Goal: Task Accomplishment & Management: Use online tool/utility

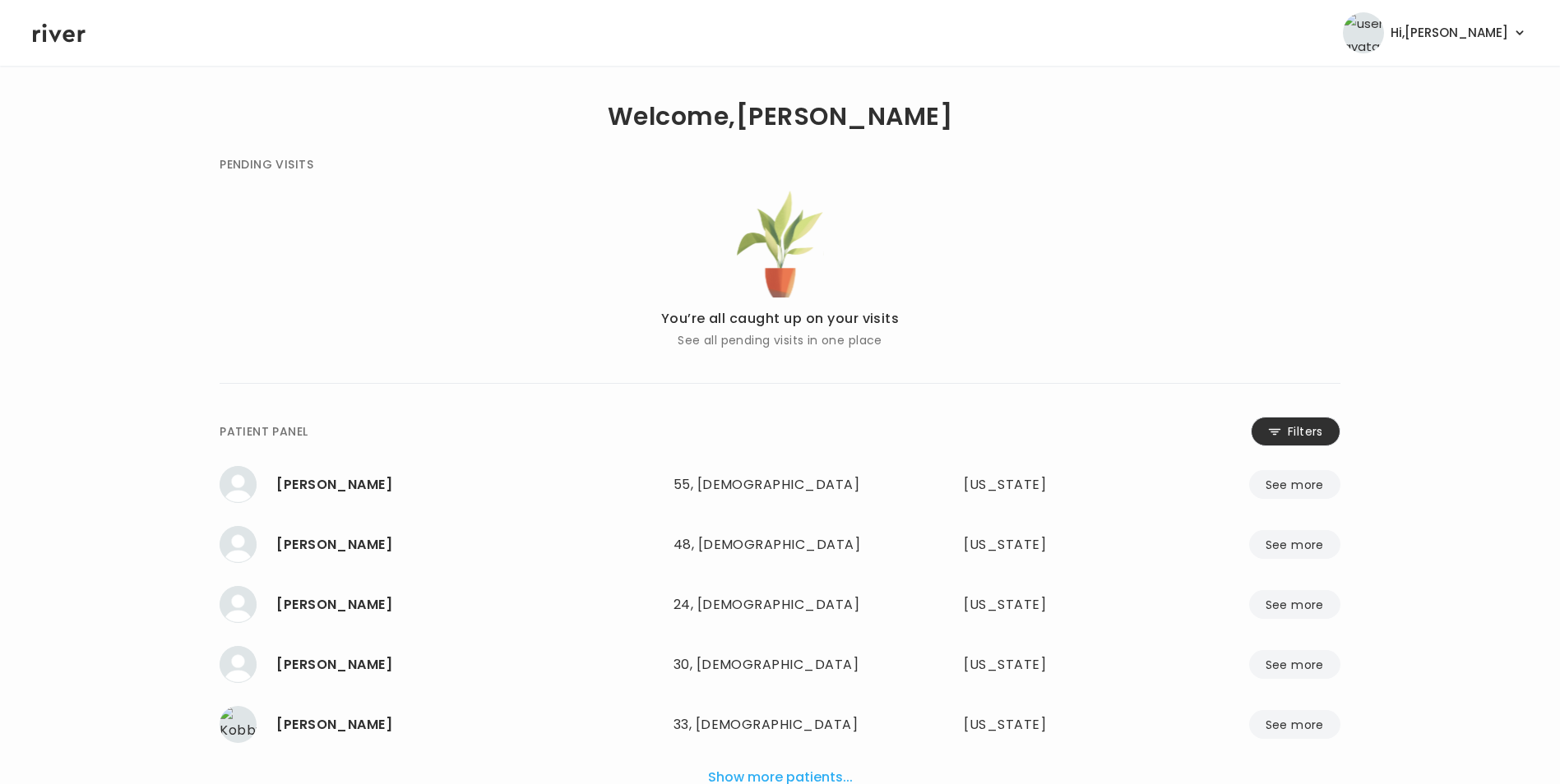
click at [1282, 435] on button "Filters" at bounding box center [1295, 431] width 89 height 29
click at [893, 431] on input "name" at bounding box center [731, 434] width 523 height 35
type input "*"
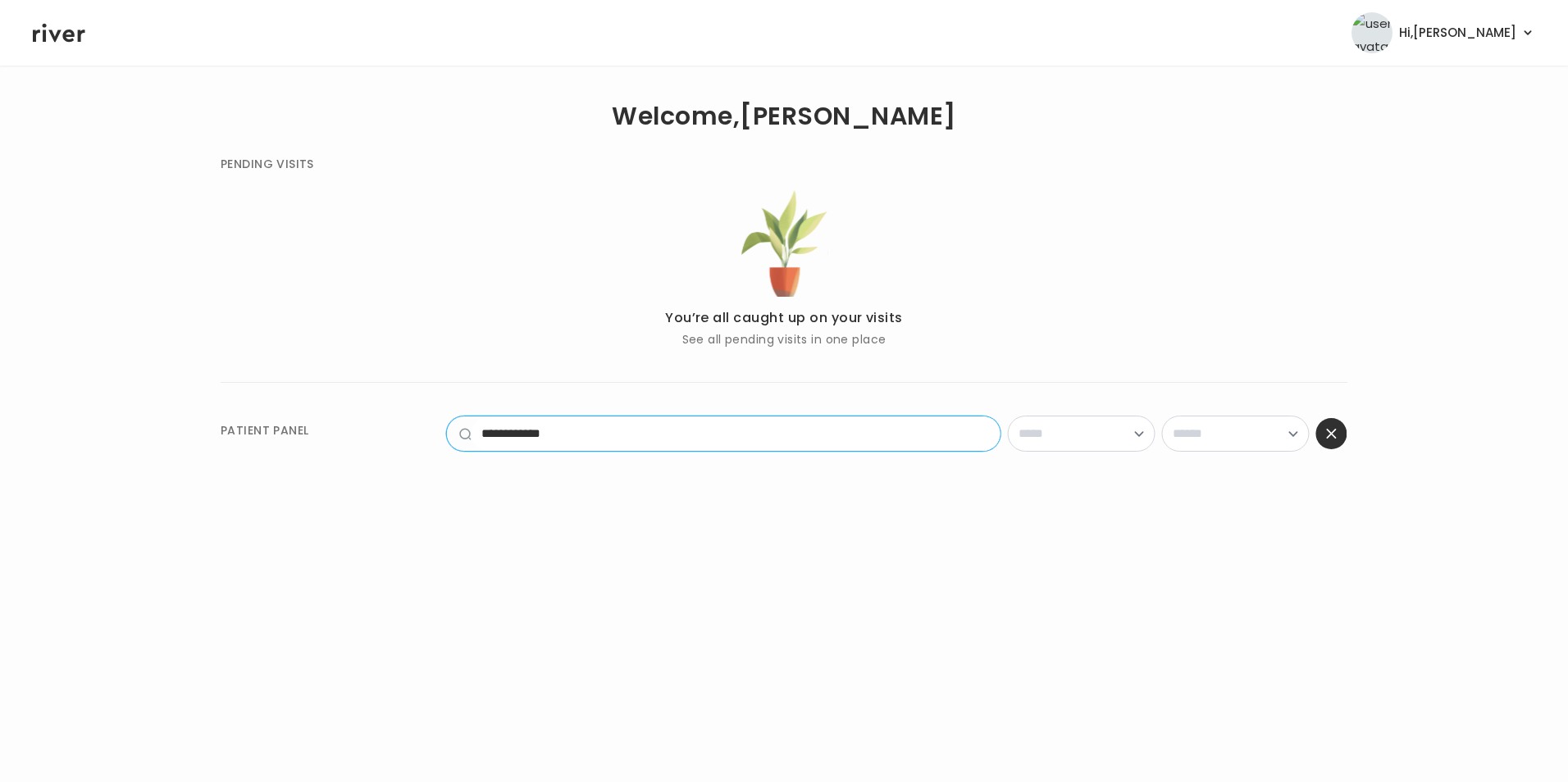
type input "**********"
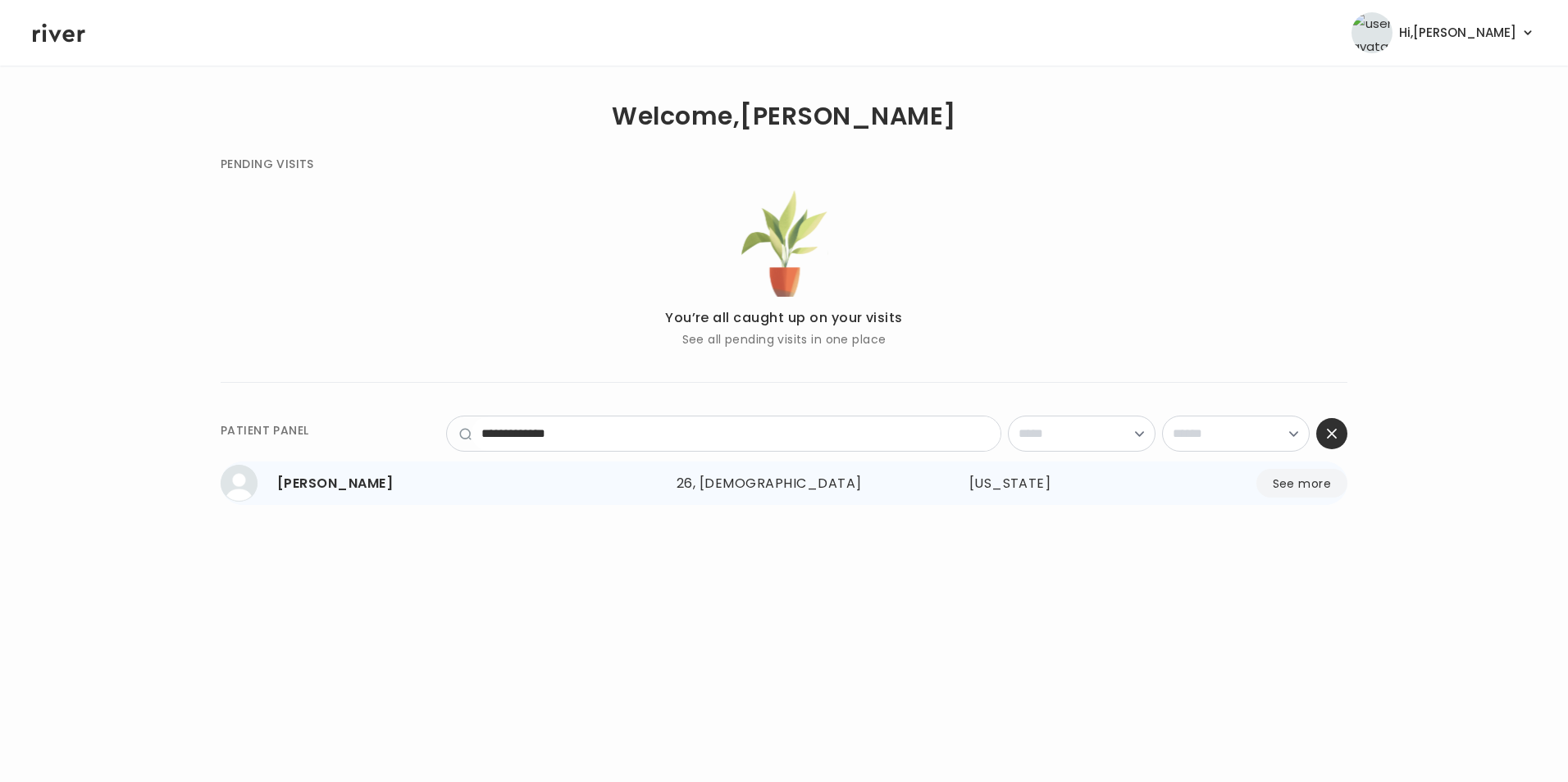
click at [1306, 488] on button "See more" at bounding box center [1302, 483] width 91 height 29
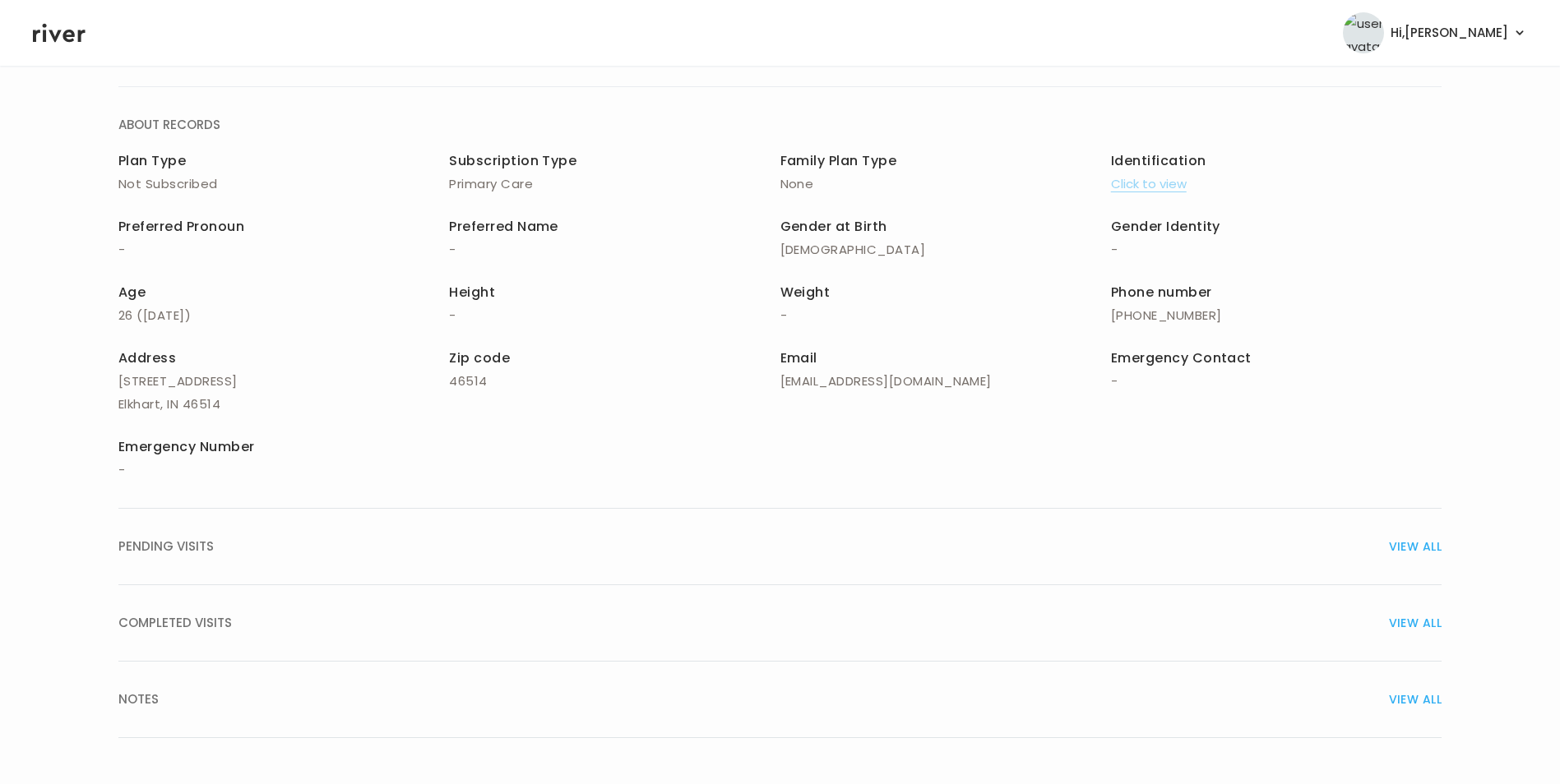
scroll to position [118, 0]
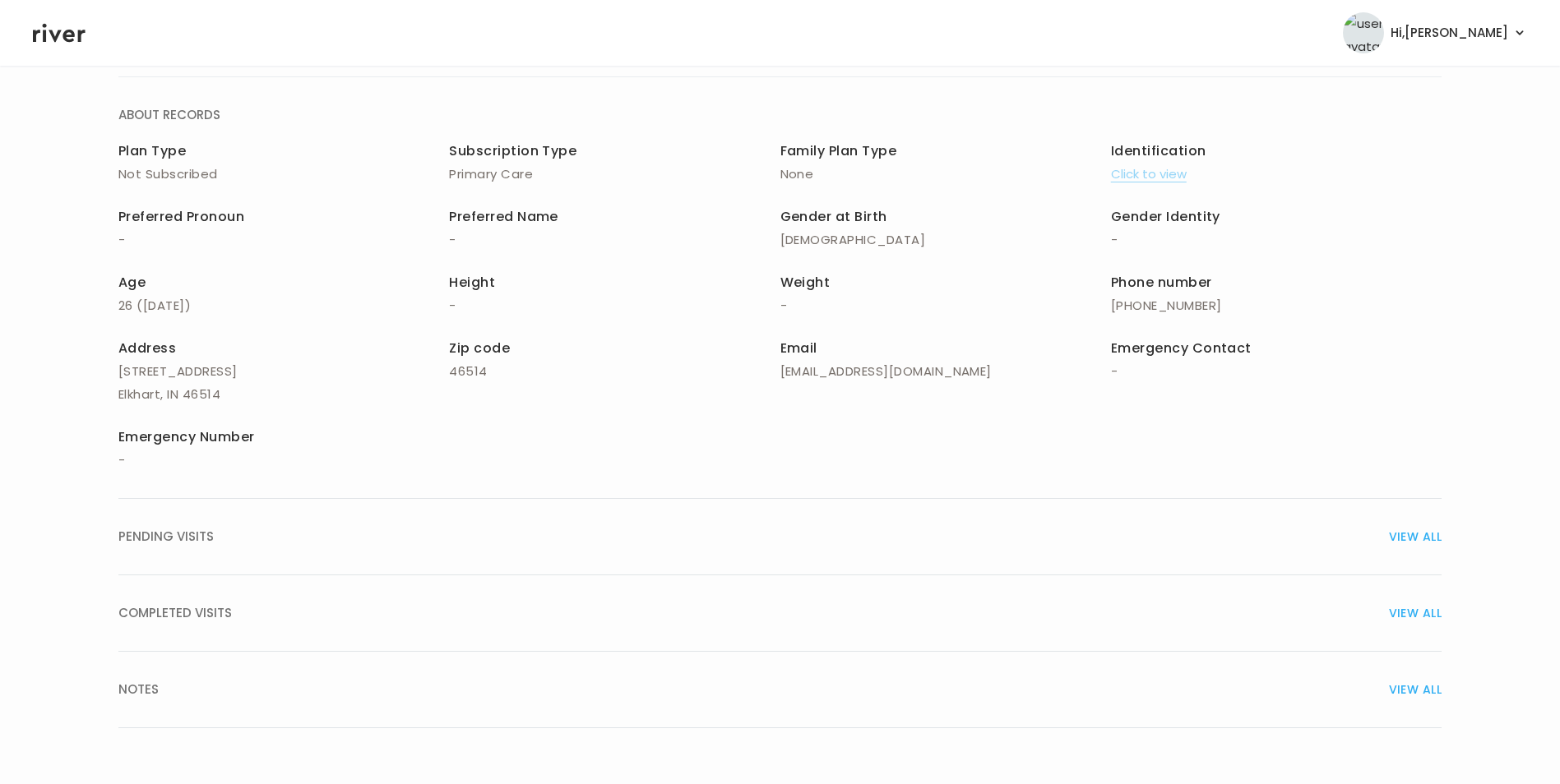
click at [1393, 692] on span "VIEW ALL" at bounding box center [1415, 690] width 53 height 23
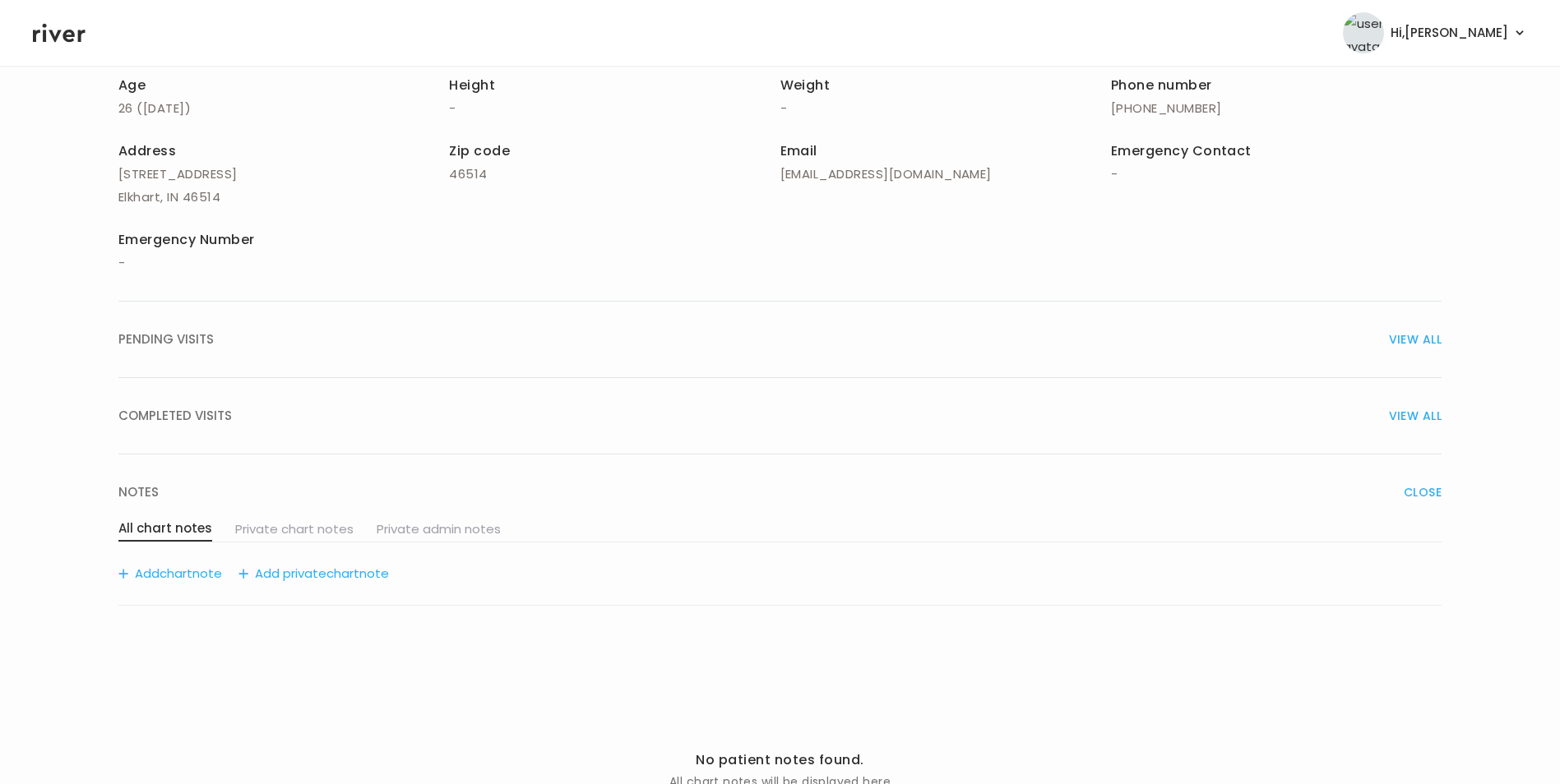
scroll to position [425, 0]
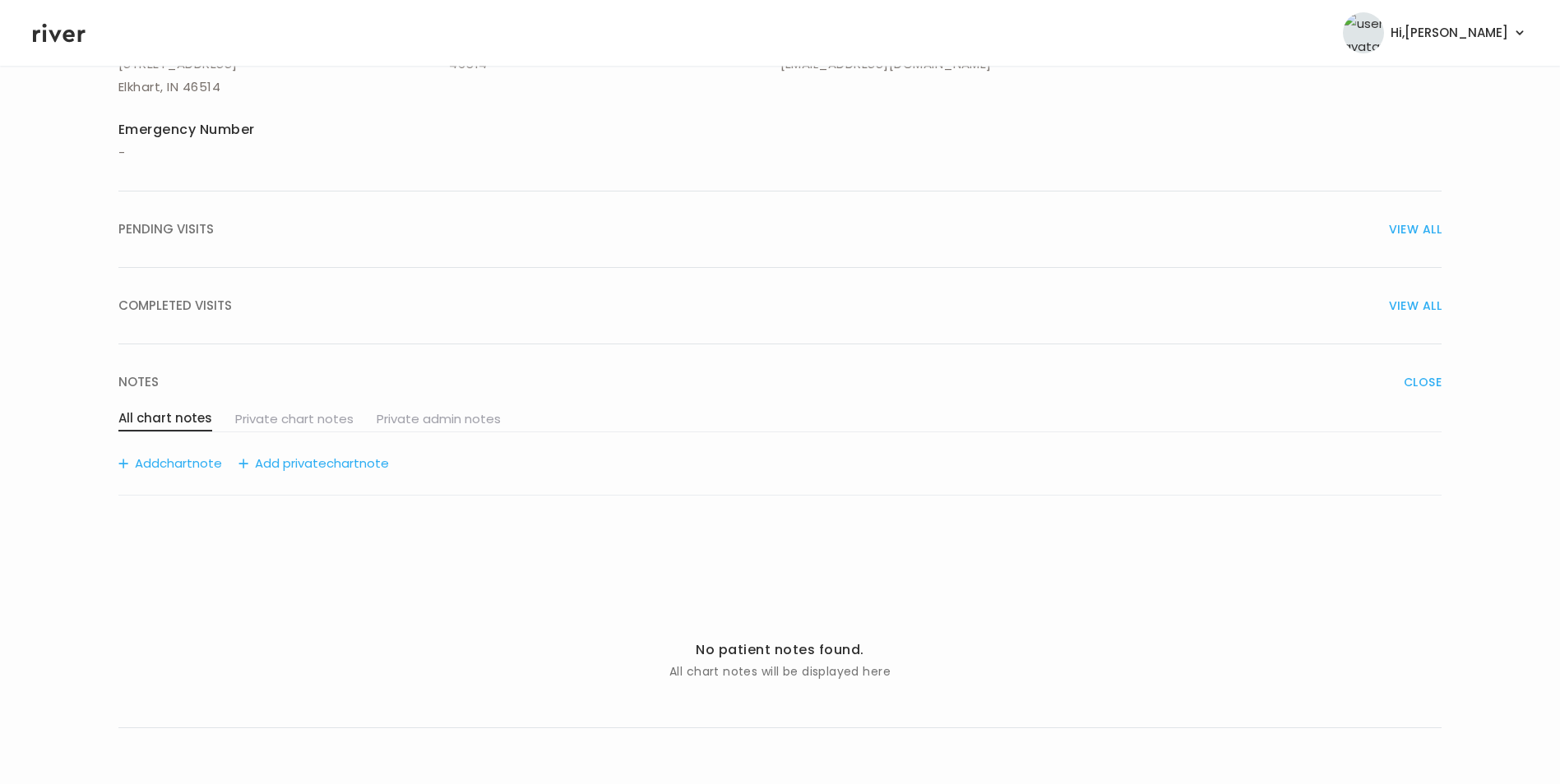
click at [179, 466] on span "chart" at bounding box center [176, 463] width 33 height 23
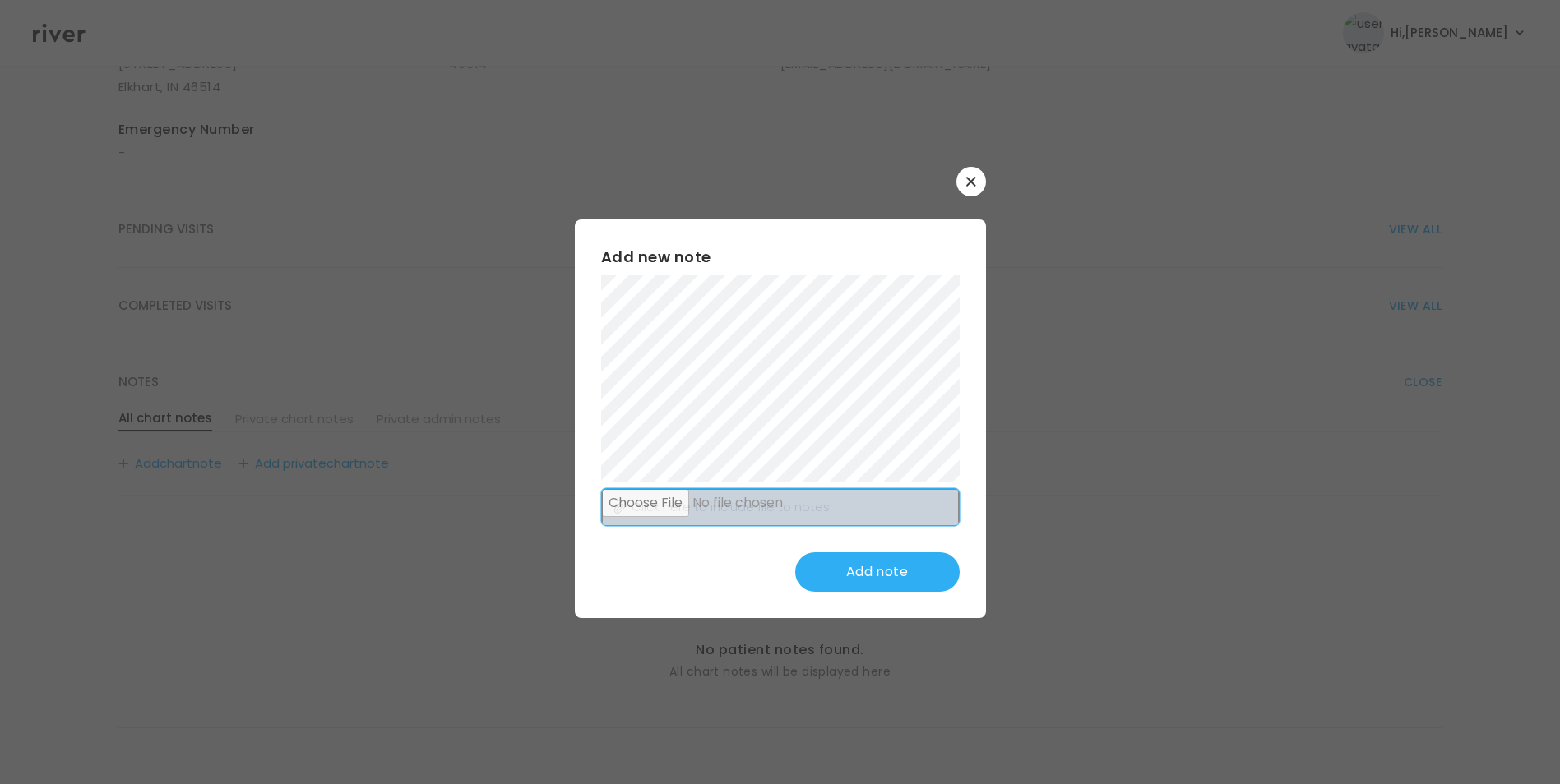
click at [796, 500] on input "file" at bounding box center [780, 508] width 357 height 38
click at [712, 520] on input "file" at bounding box center [780, 508] width 357 height 38
type input "**********"
click at [880, 569] on button "Add note" at bounding box center [877, 572] width 165 height 39
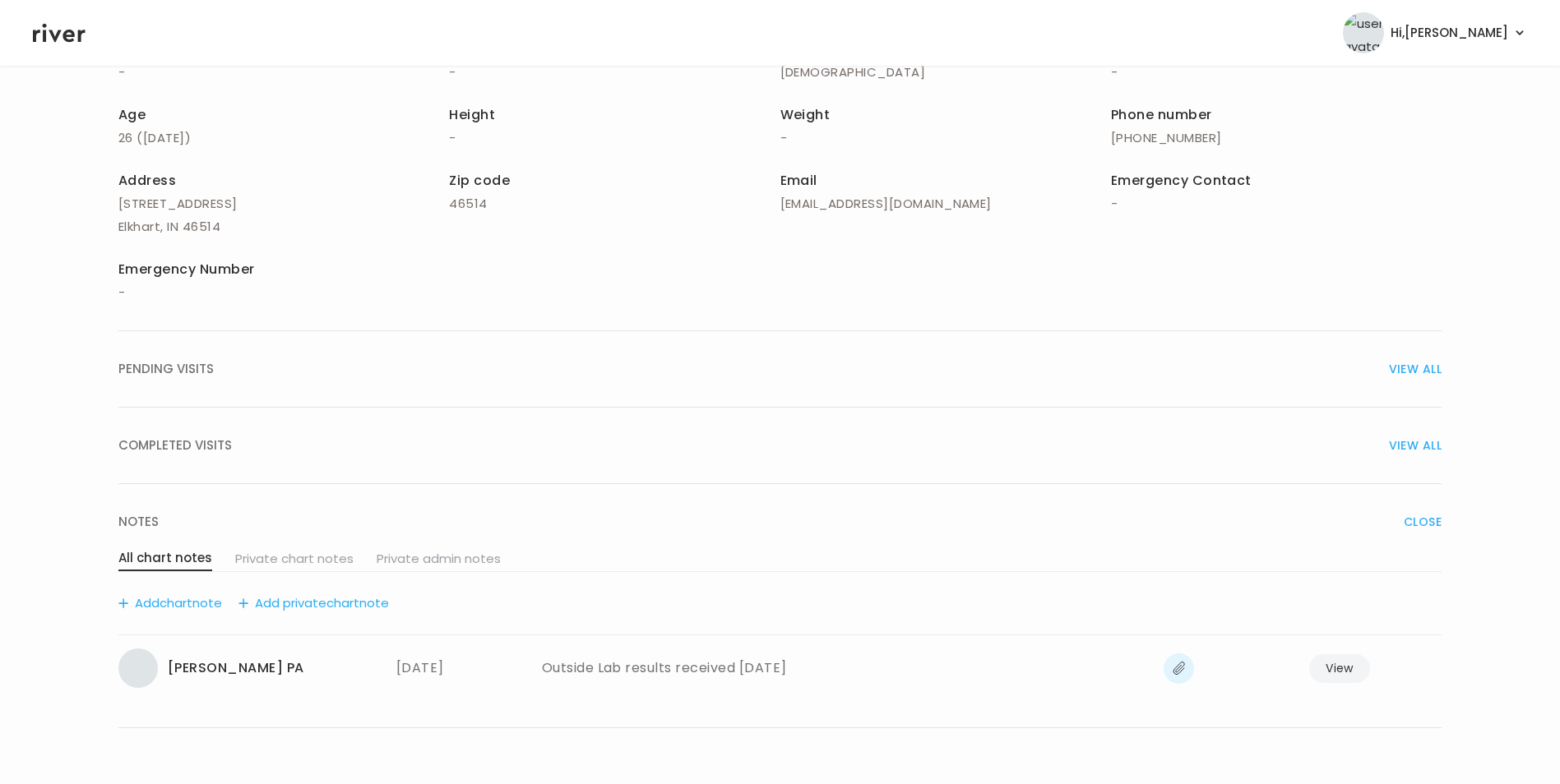
scroll to position [285, 0]
click at [199, 596] on button "Add chart note" at bounding box center [170, 604] width 103 height 23
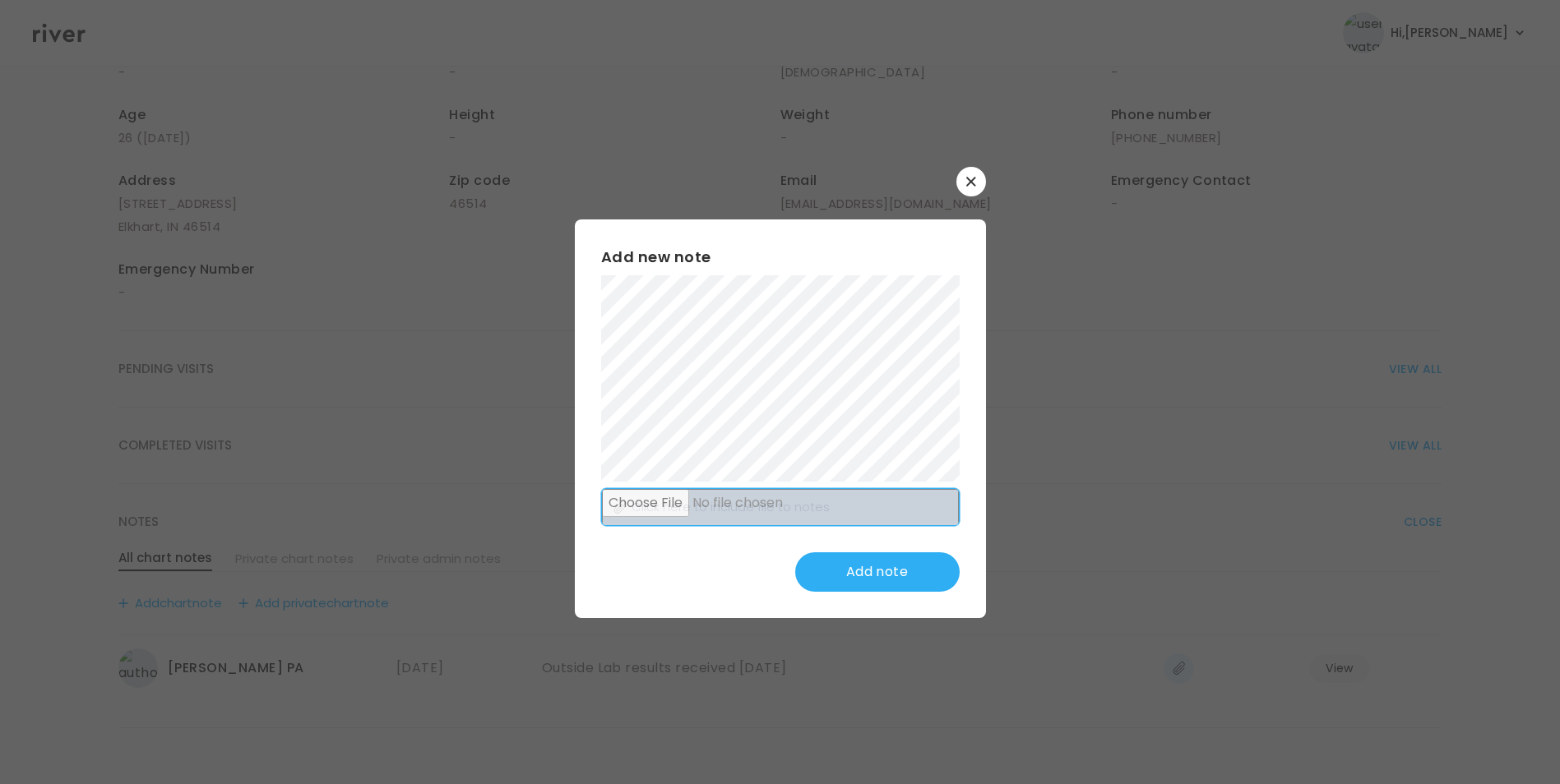
click at [818, 515] on input "file" at bounding box center [780, 508] width 357 height 38
type input "**********"
click at [861, 572] on button "Add note" at bounding box center [877, 572] width 165 height 39
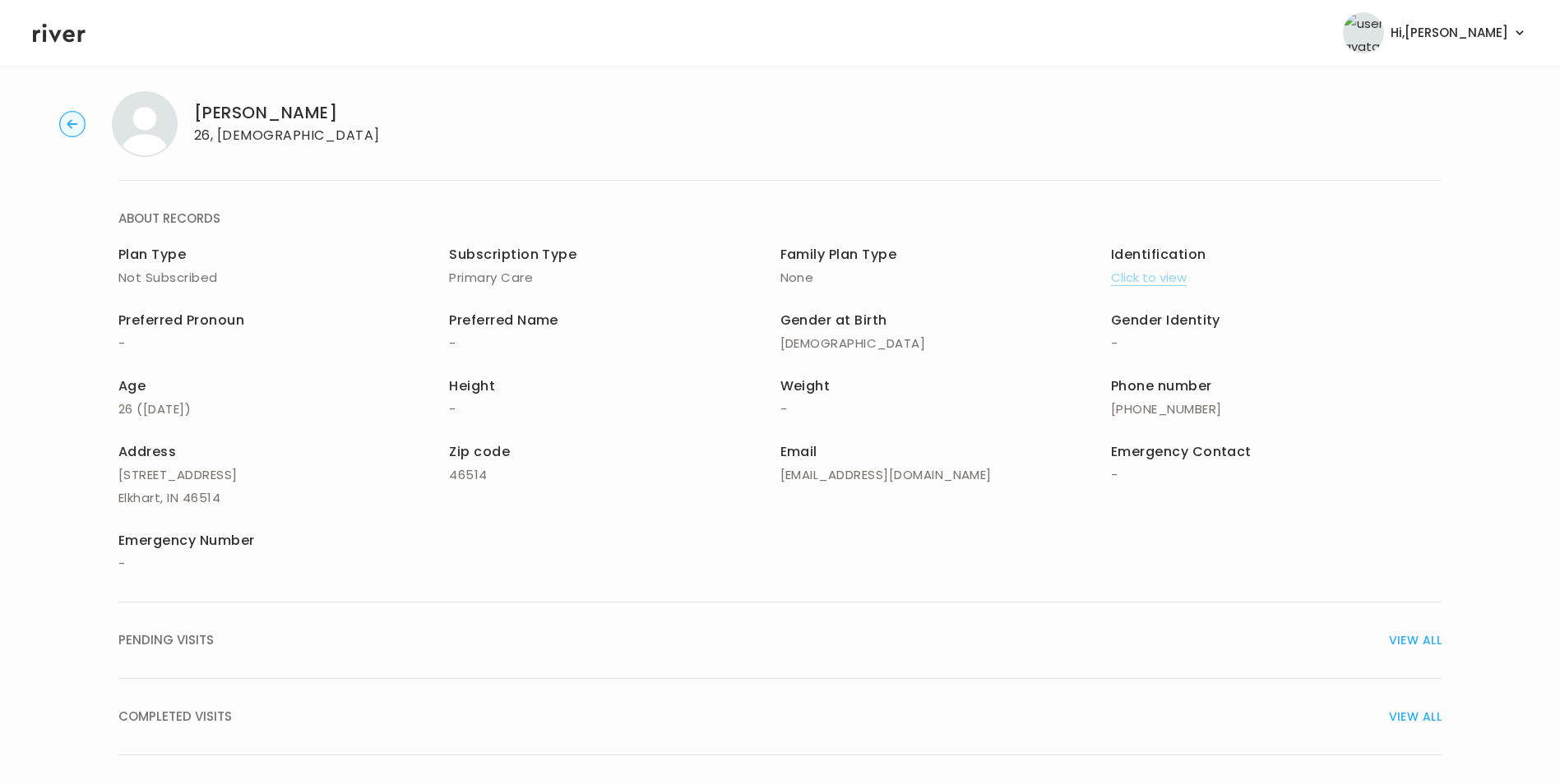
scroll to position [0, 0]
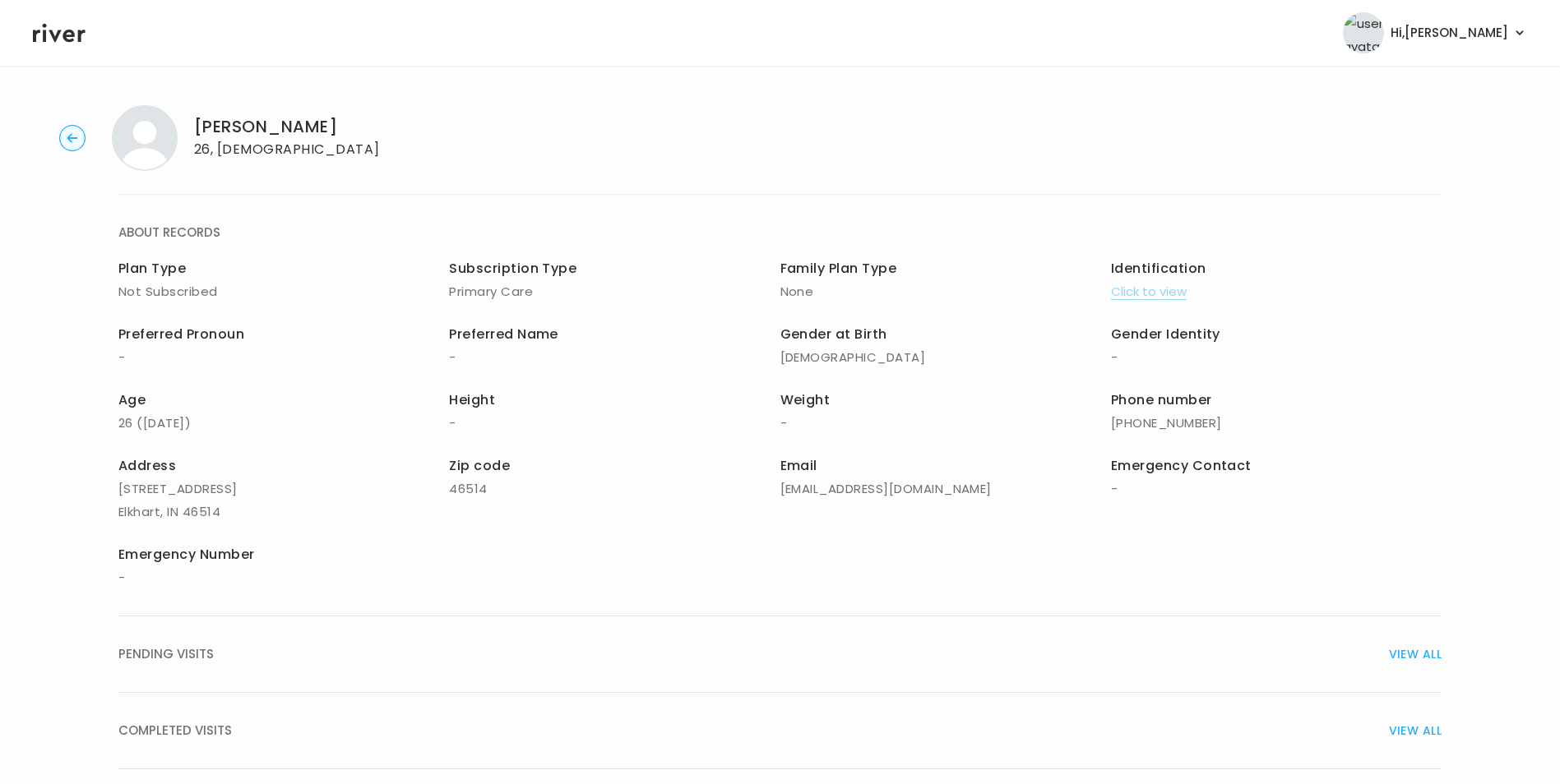
click at [64, 32] on icon at bounding box center [59, 33] width 53 height 19
